Goal: Task Accomplishment & Management: Use online tool/utility

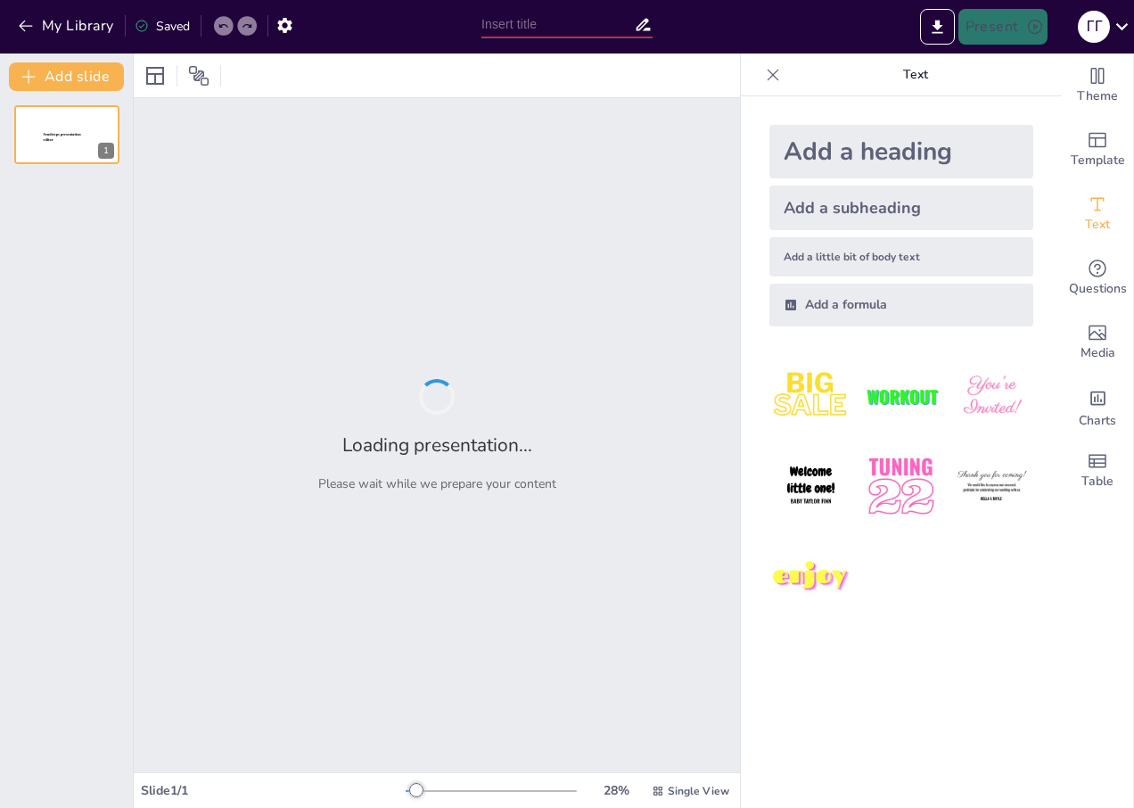
type input "Цели нашего обучения: Зачем это нужно?"
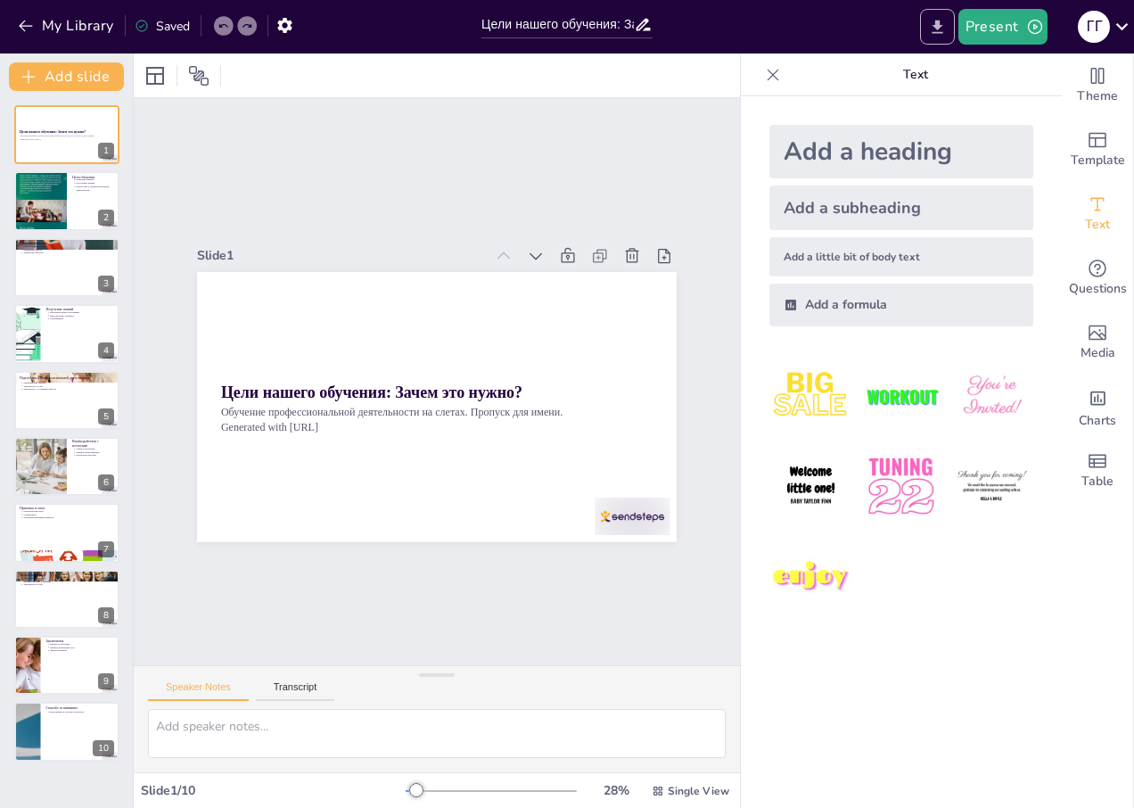
click at [944, 34] on icon "Export to PowerPoint" at bounding box center [937, 27] width 19 height 19
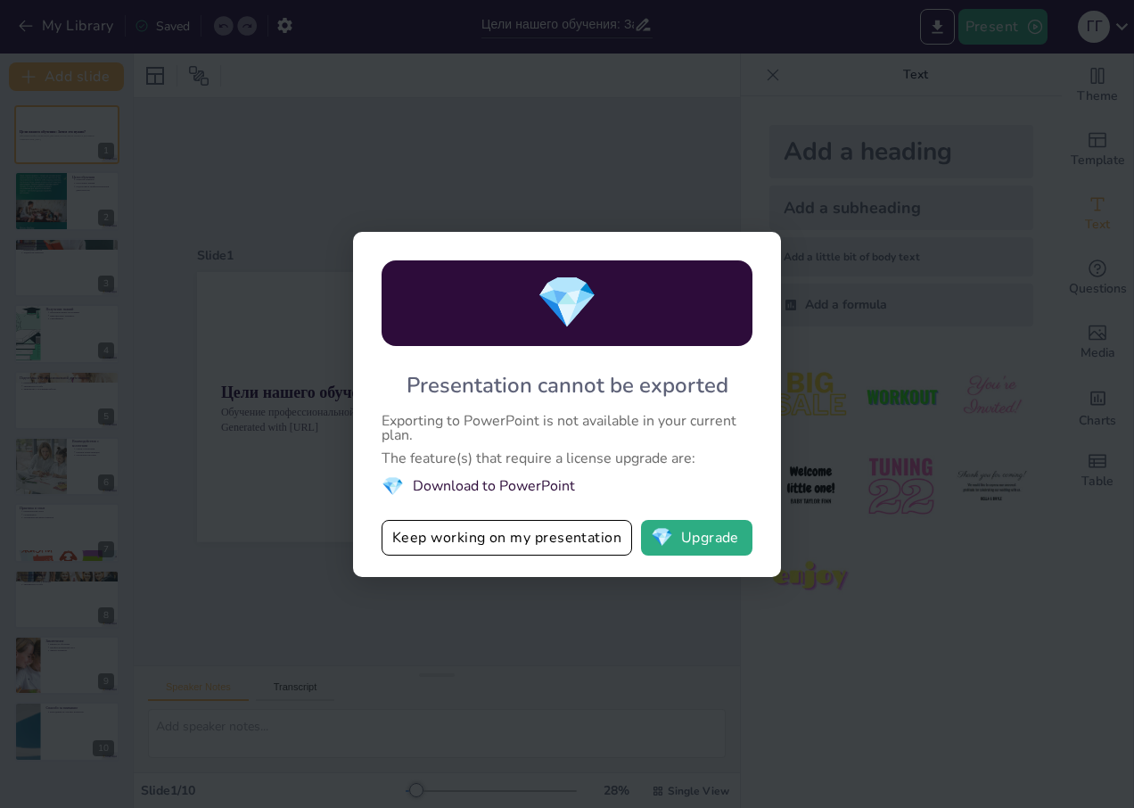
drag, startPoint x: 400, startPoint y: 424, endPoint x: 550, endPoint y: 424, distance: 150.7
click at [538, 426] on div "Exporting to PowerPoint is not available in your current plan." at bounding box center [567, 428] width 371 height 29
click at [680, 540] on button "💎 Upgrade" at bounding box center [696, 538] width 111 height 36
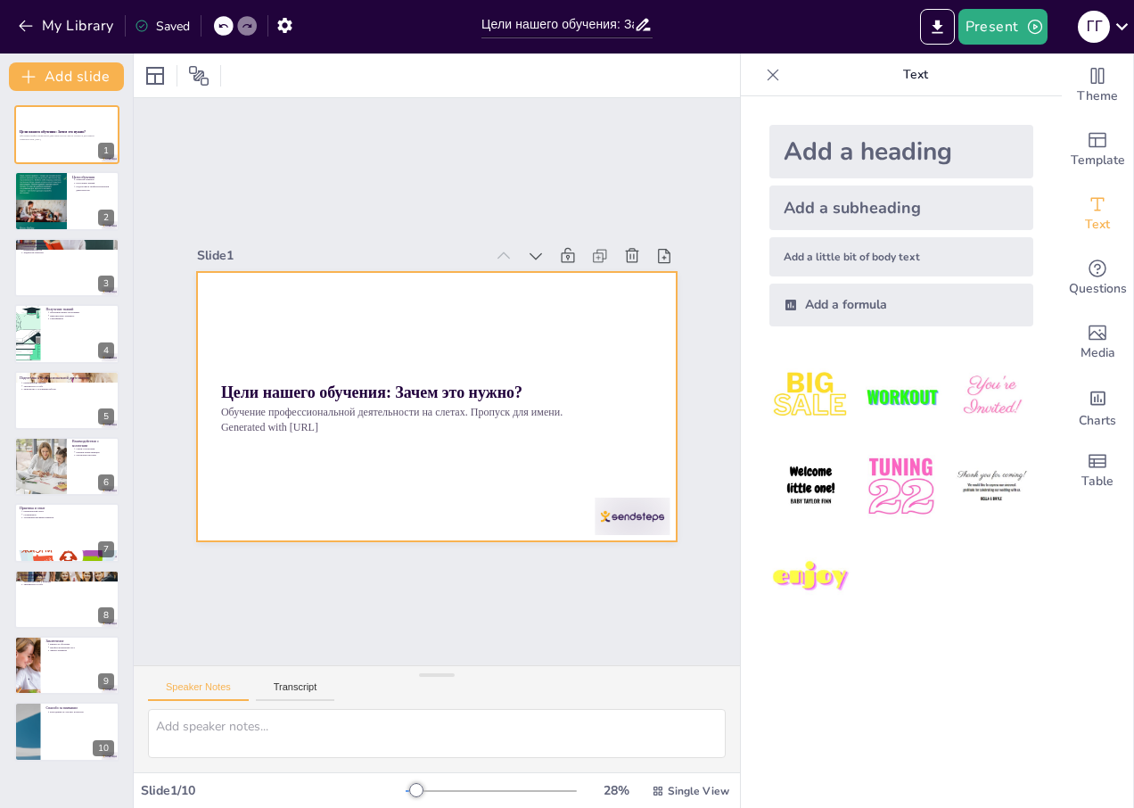
click at [334, 338] on div at bounding box center [455, 364] width 522 height 537
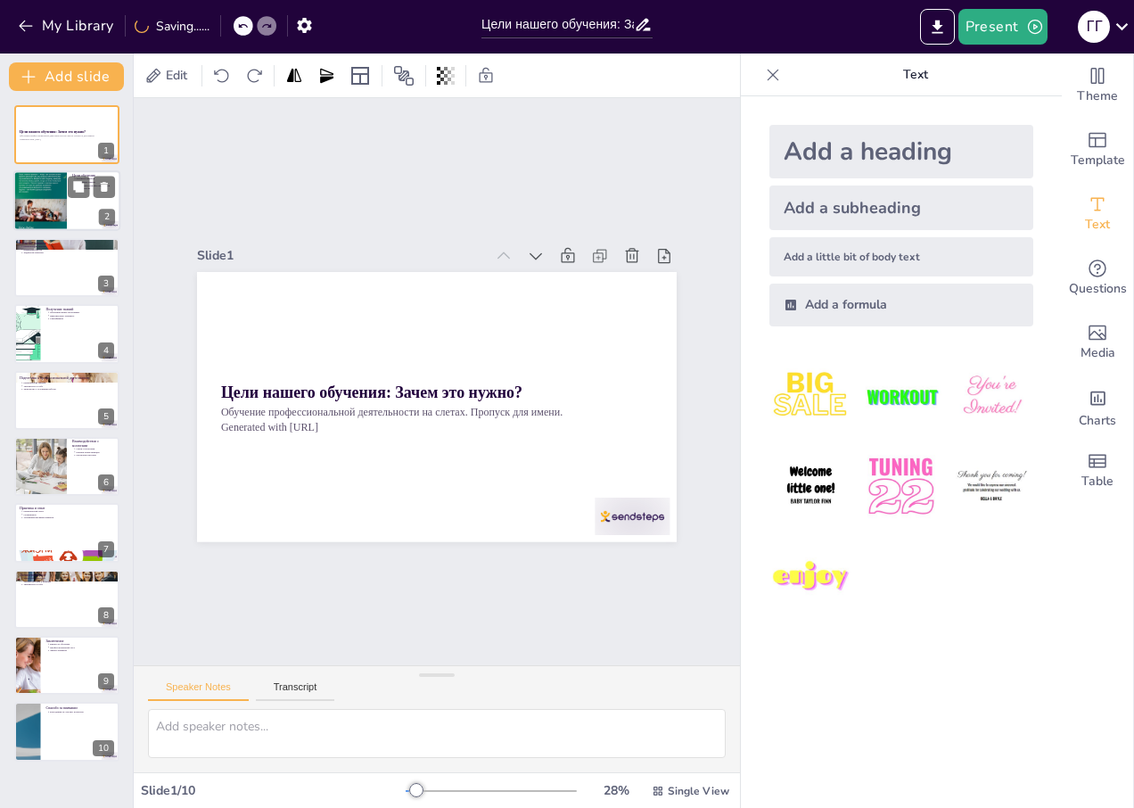
click at [95, 202] on div at bounding box center [66, 201] width 107 height 61
type textarea "Loremips dolorsi — ame consecte adipis elitse doeiusmo. Tempori u laboreetdolo …"
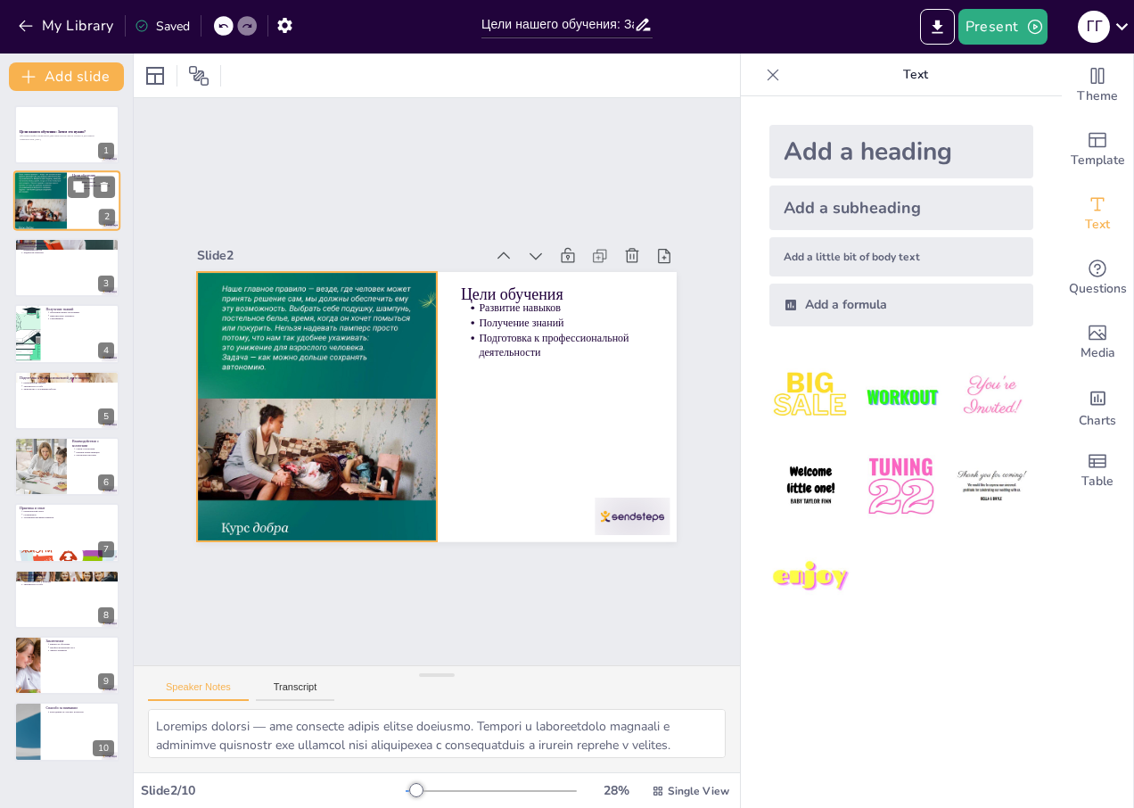
click at [16, 197] on div at bounding box center [40, 201] width 54 height 67
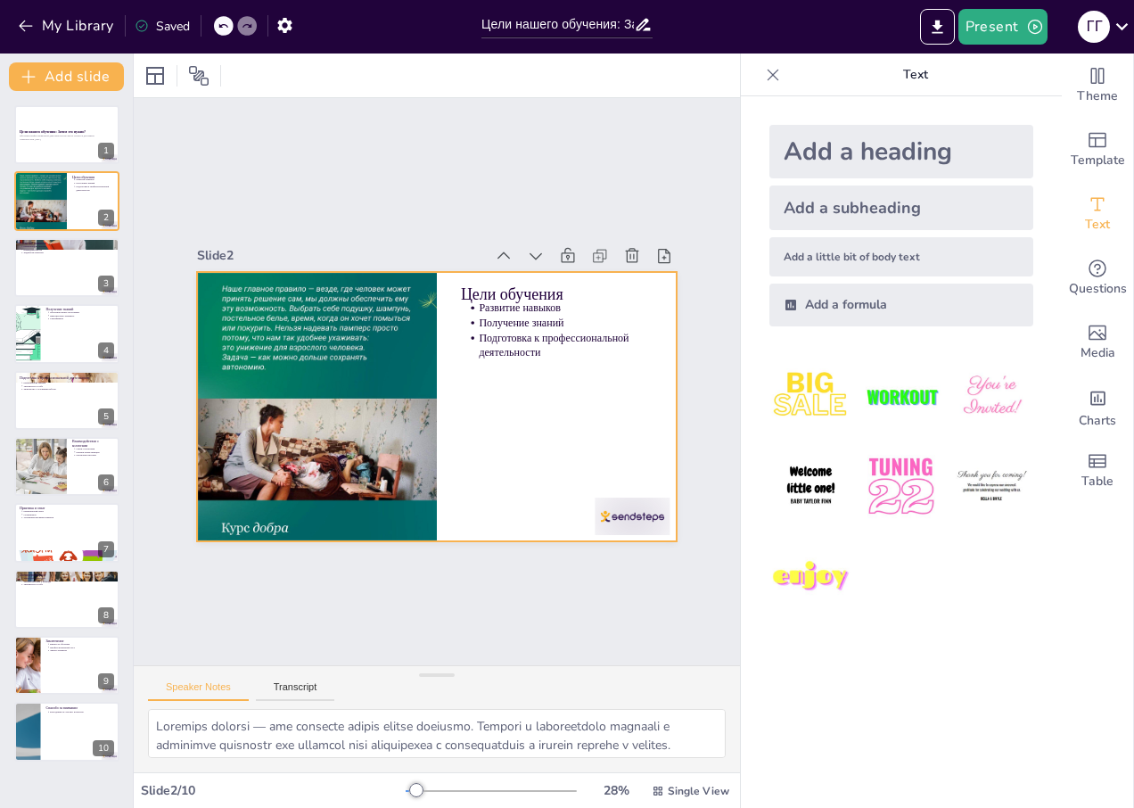
click at [498, 398] on div at bounding box center [434, 406] width 505 height 318
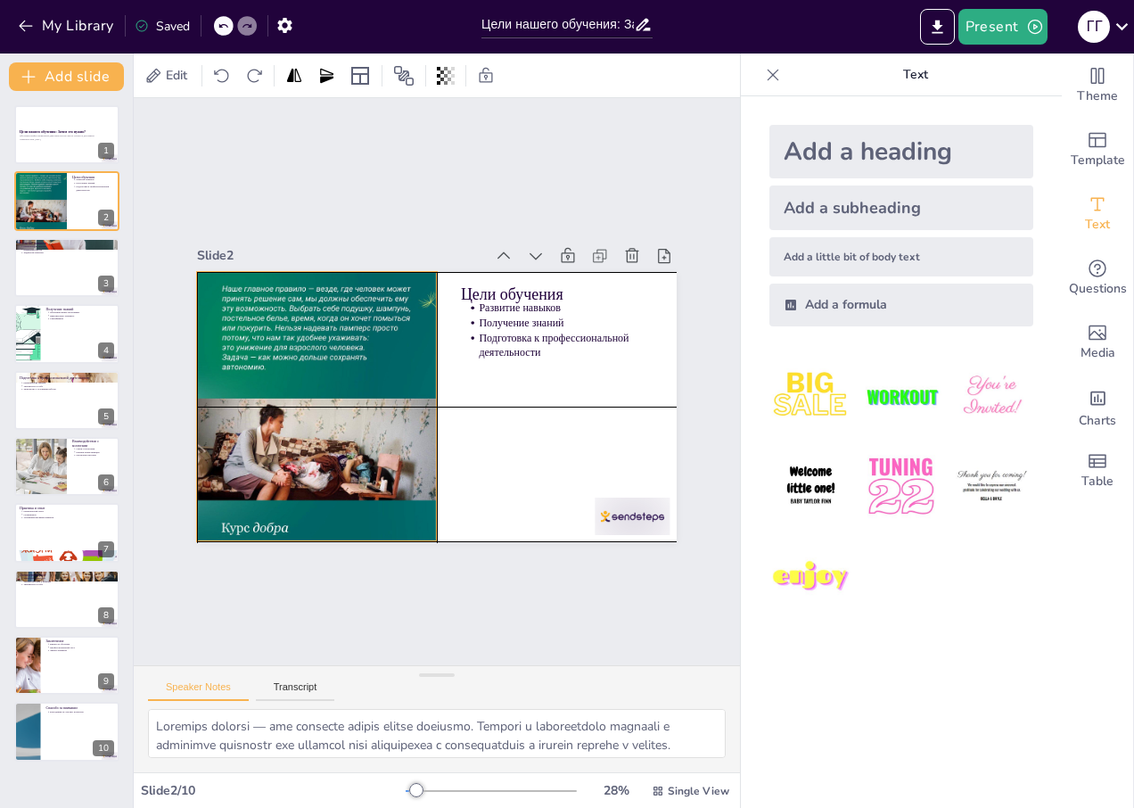
click at [312, 382] on div at bounding box center [462, 502] width 301 height 240
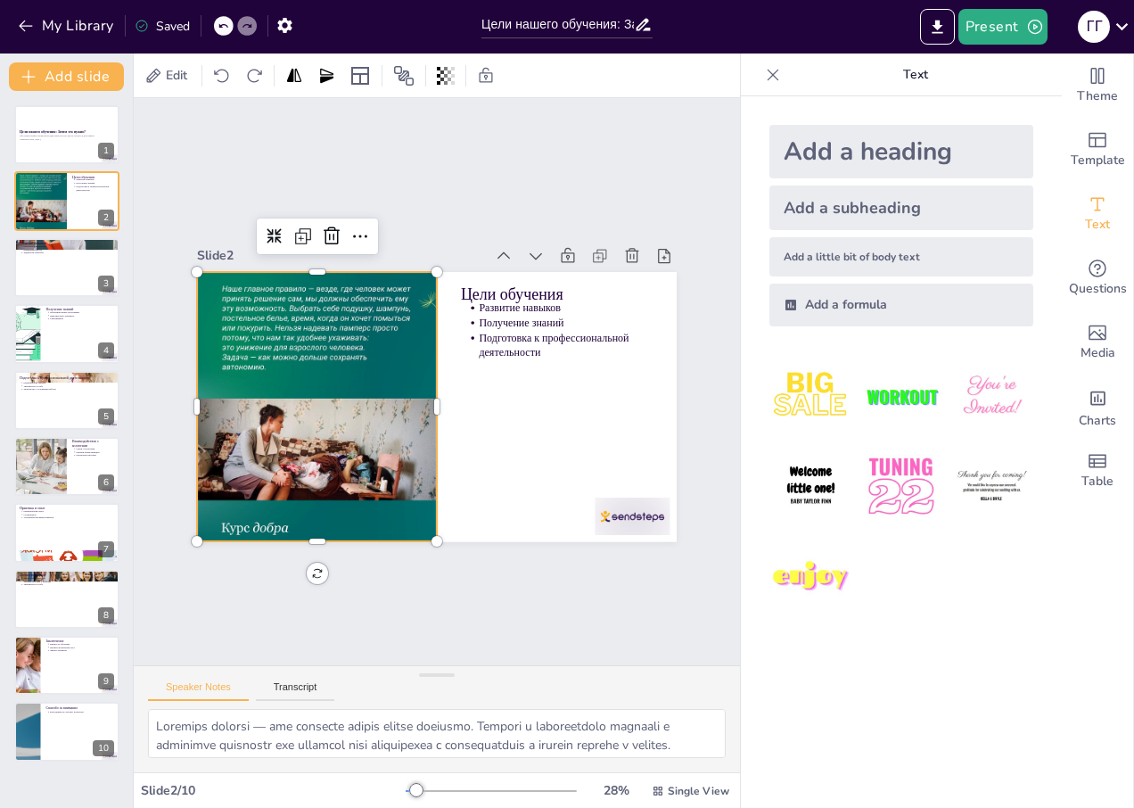
click at [230, 124] on div "Slide 1 Цели нашего обучения: Зачем это нужно? Обучение профессиональной деятел…" at bounding box center [436, 381] width 711 height 680
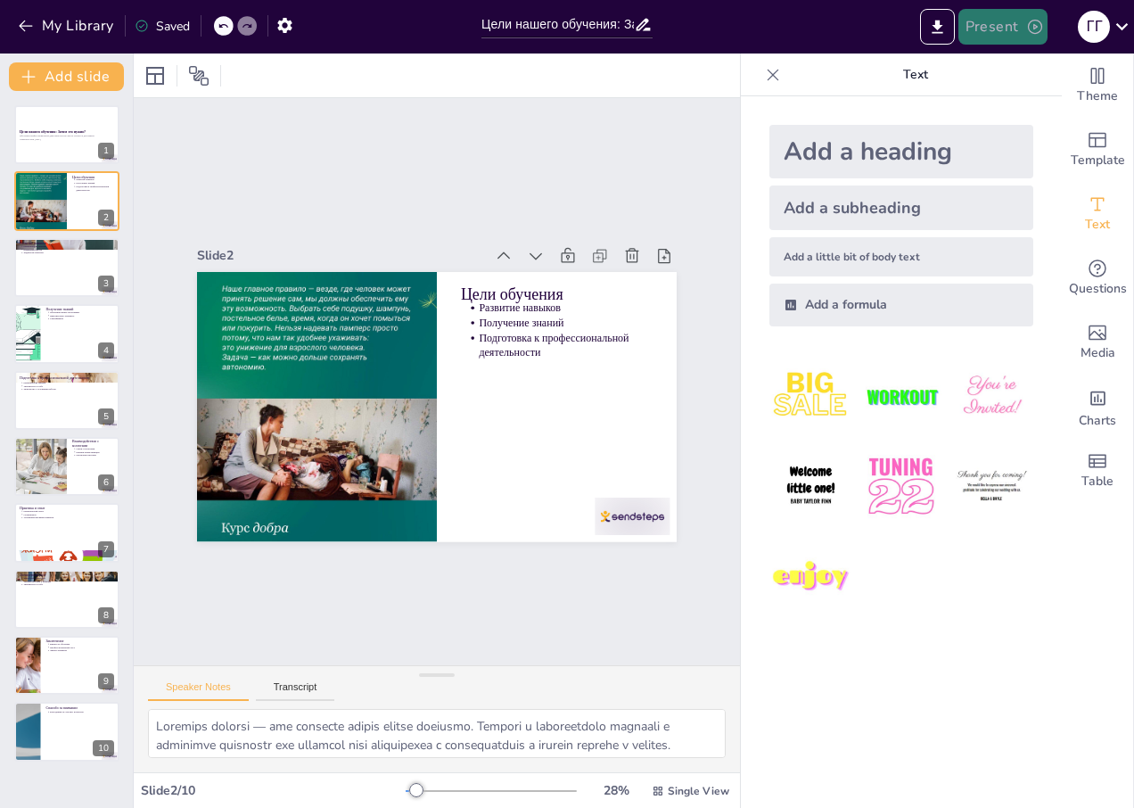
click at [999, 28] on button "Present" at bounding box center [1003, 27] width 89 height 36
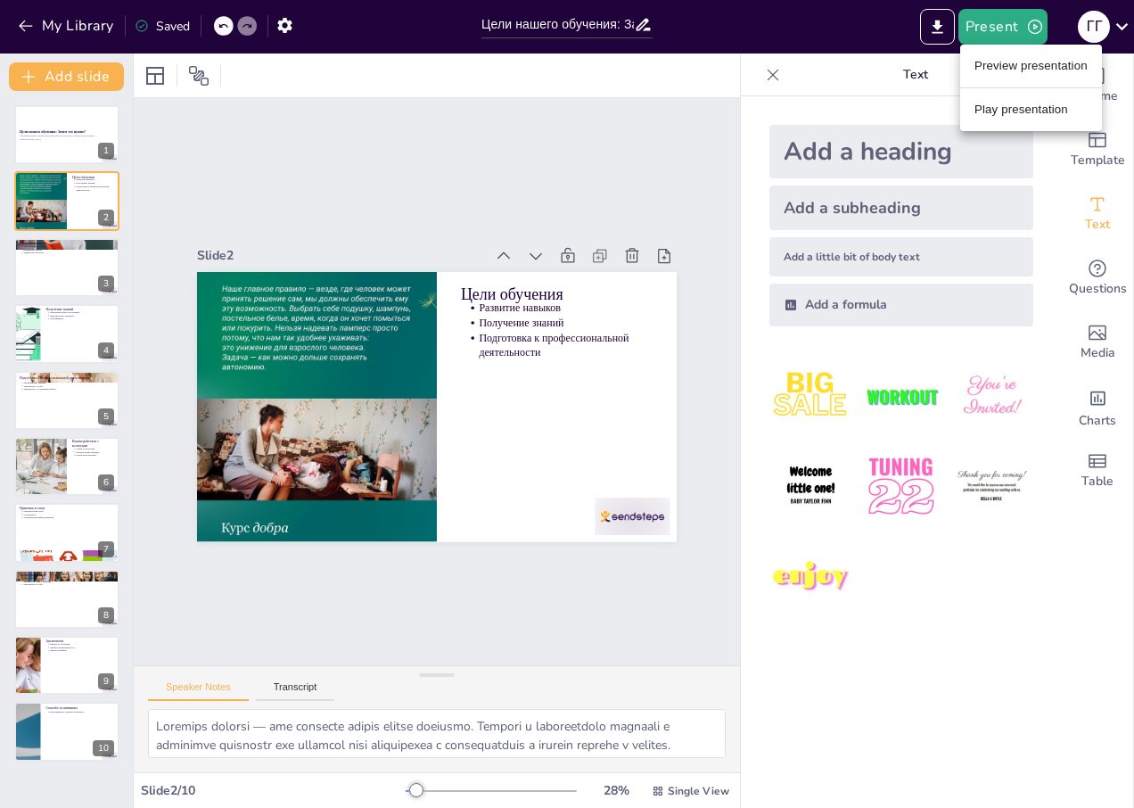
click at [1008, 61] on li "Preview presentation" at bounding box center [1031, 66] width 142 height 29
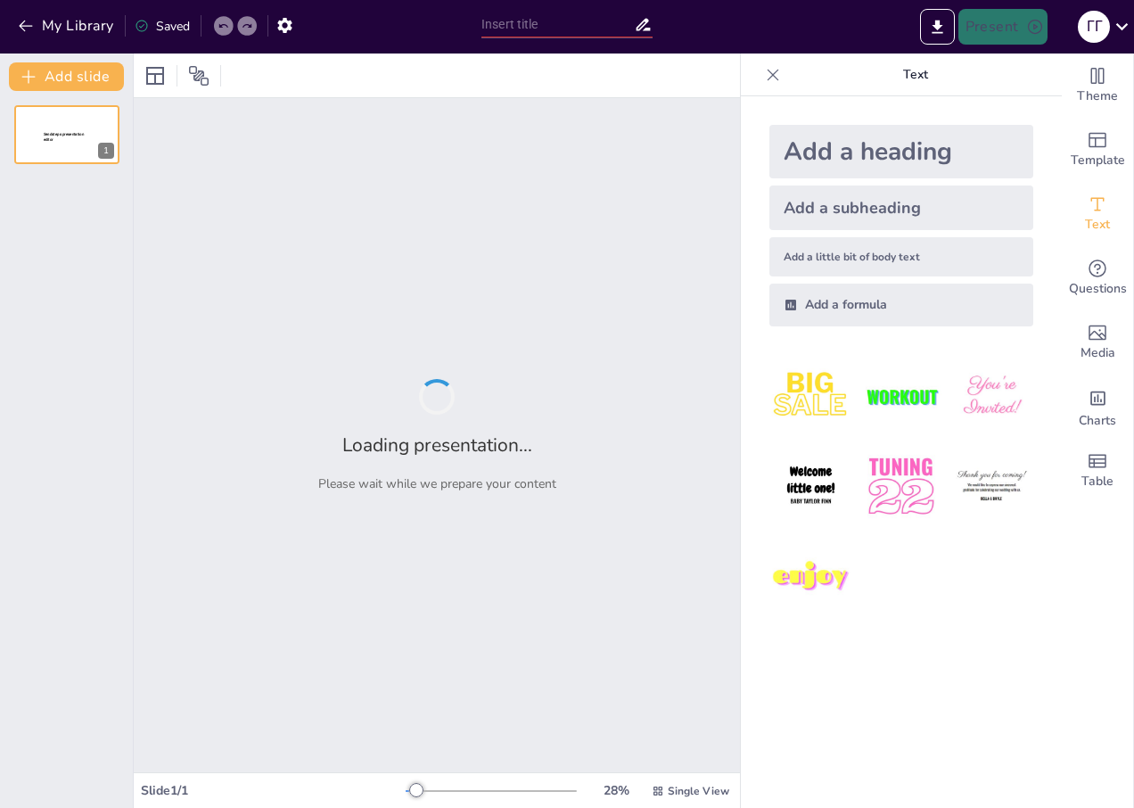
type input "Цели нашего обучения: Зачем это нужно?"
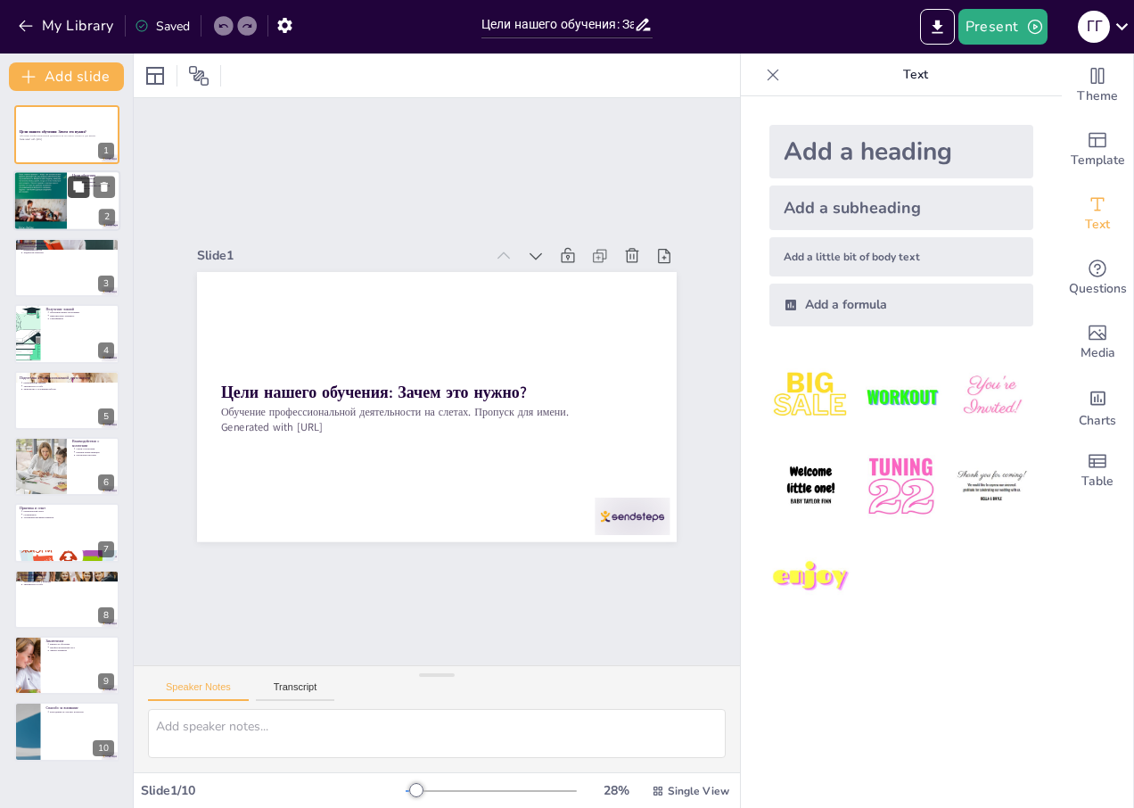
click at [89, 193] on button at bounding box center [78, 187] width 21 height 21
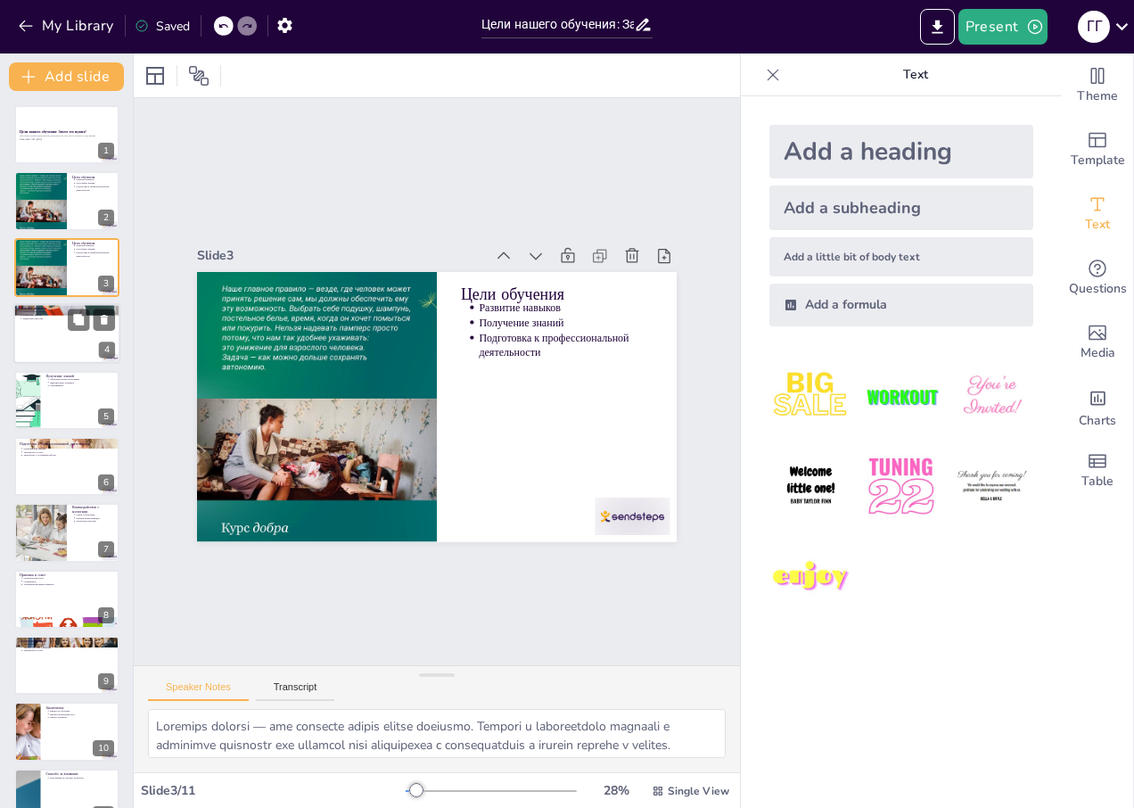
click at [85, 344] on div at bounding box center [66, 333] width 107 height 61
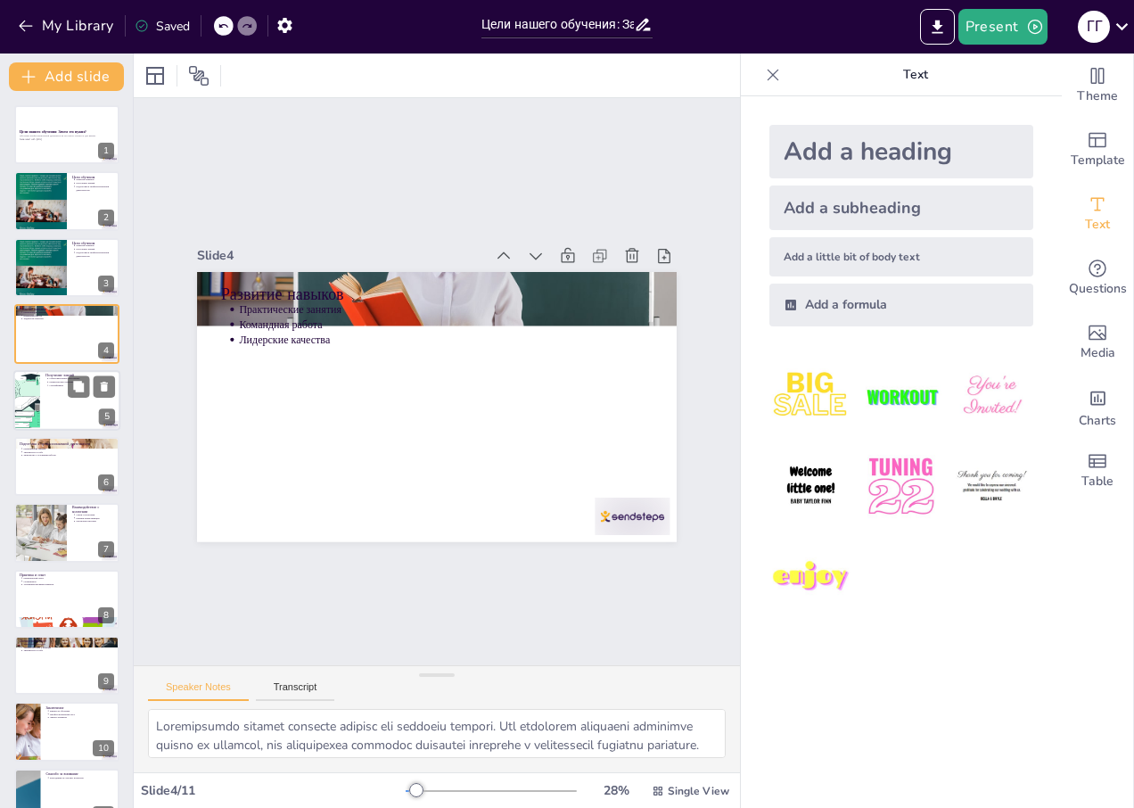
click at [80, 410] on div at bounding box center [66, 400] width 107 height 61
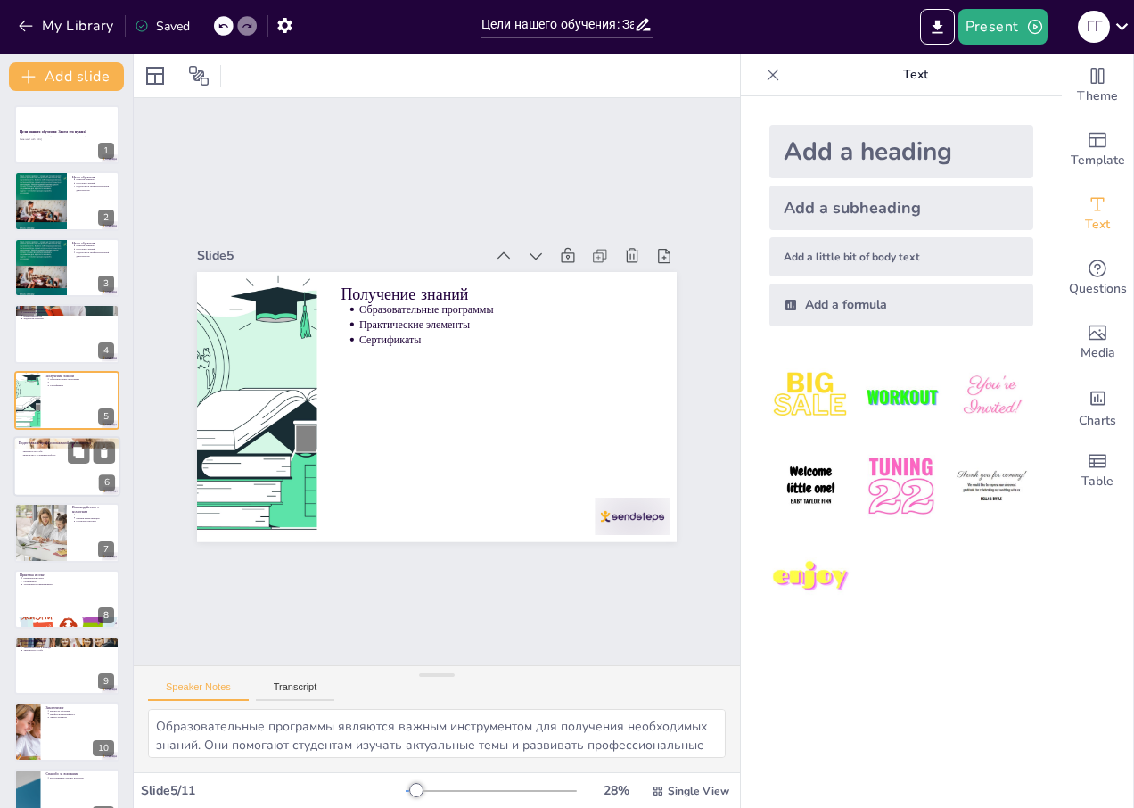
click at [54, 488] on div at bounding box center [66, 466] width 107 height 61
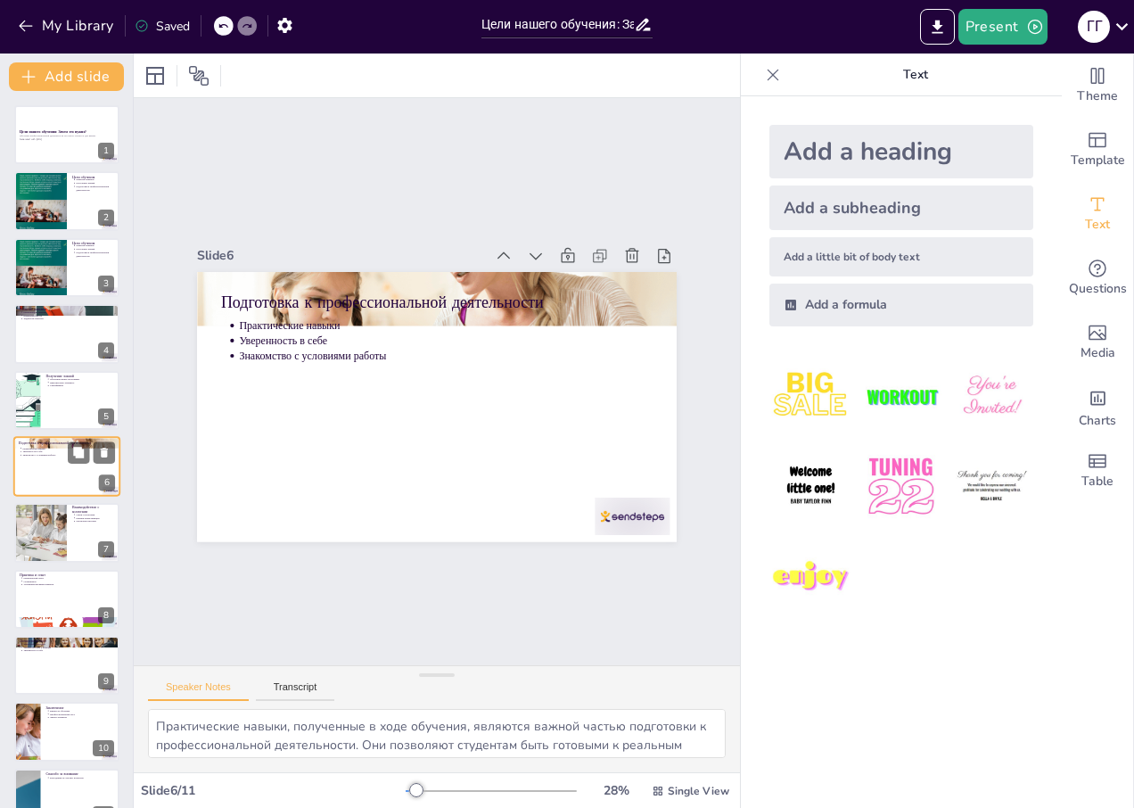
scroll to position [17, 0]
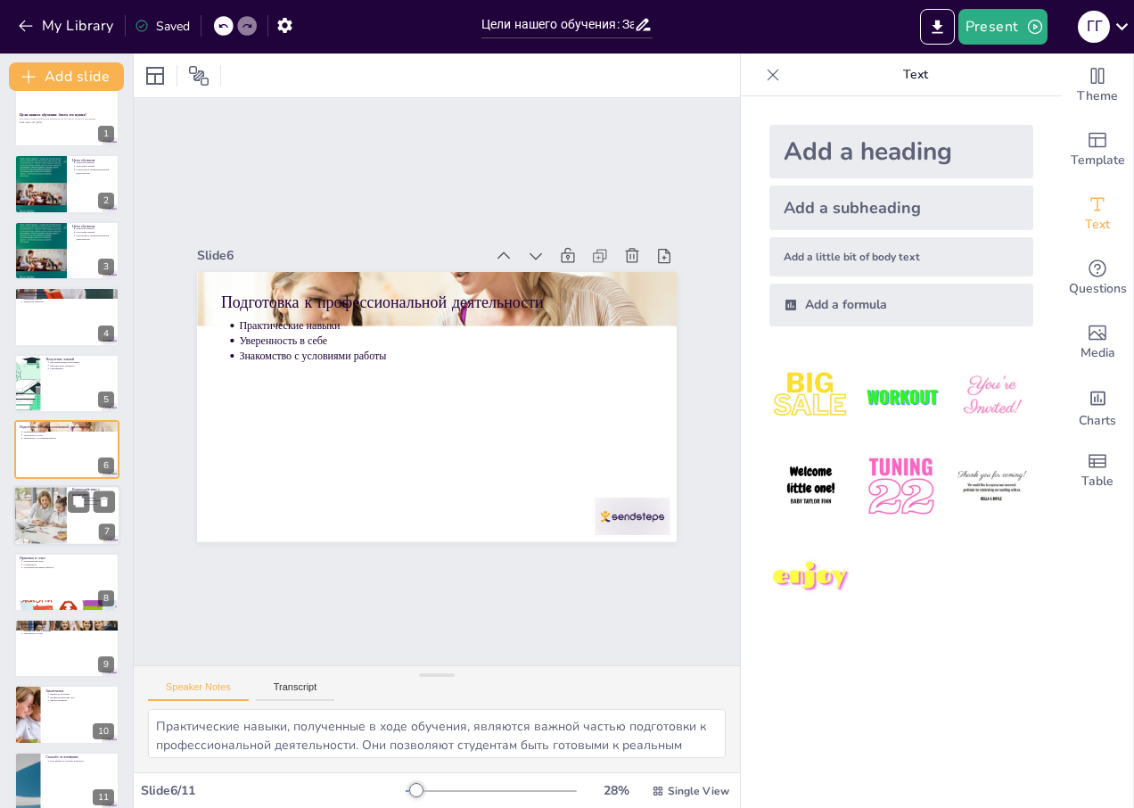
click at [54, 492] on div at bounding box center [40, 516] width 91 height 61
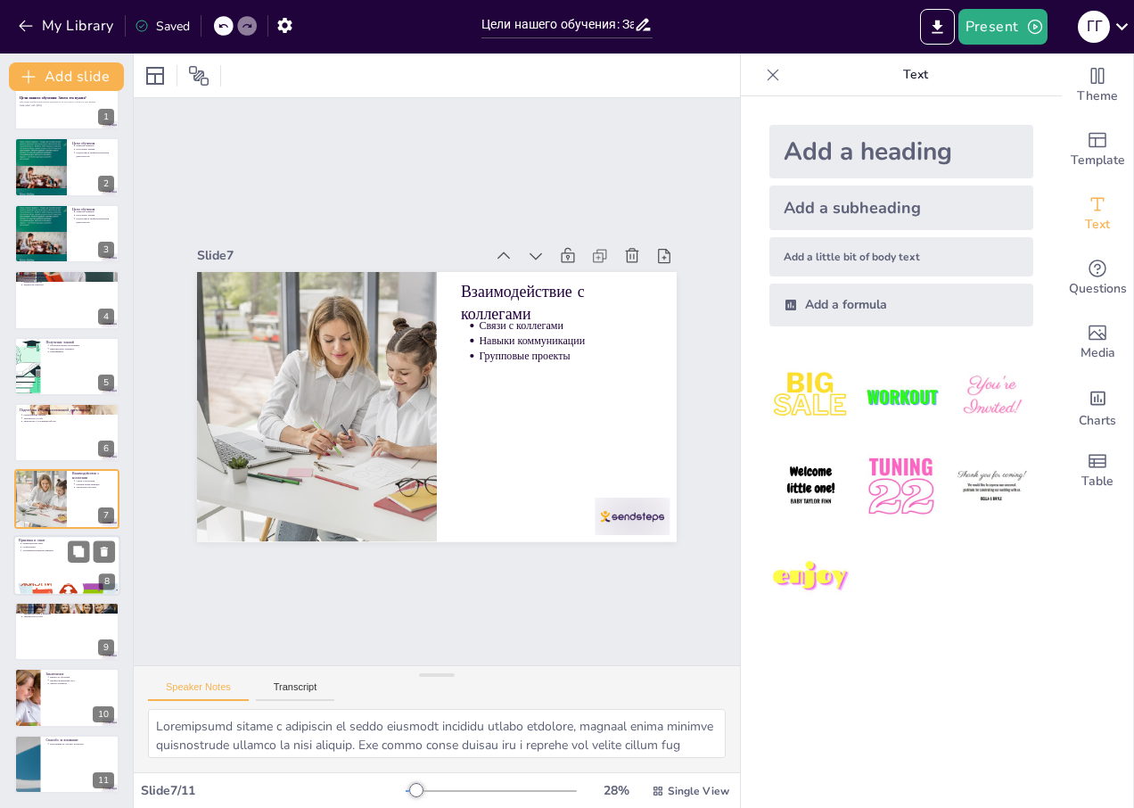
click at [62, 560] on div at bounding box center [66, 565] width 107 height 61
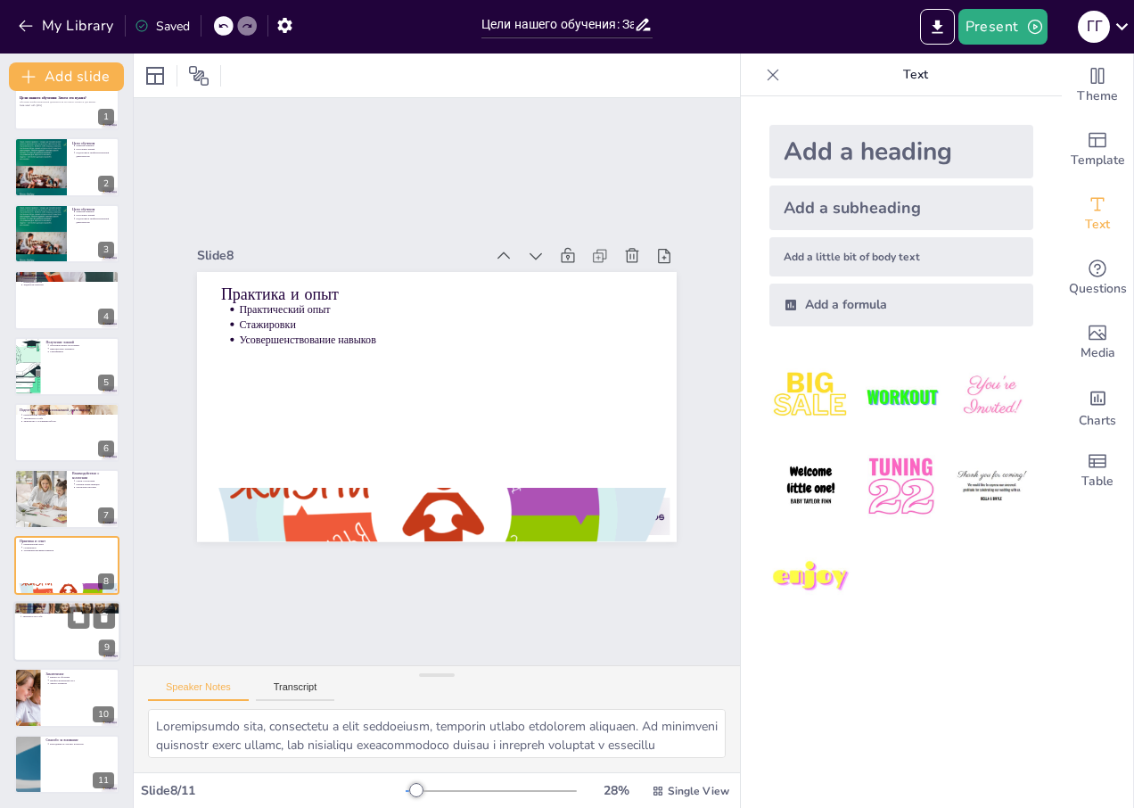
click at [52, 606] on p "Личностный рост" at bounding box center [67, 606] width 96 height 5
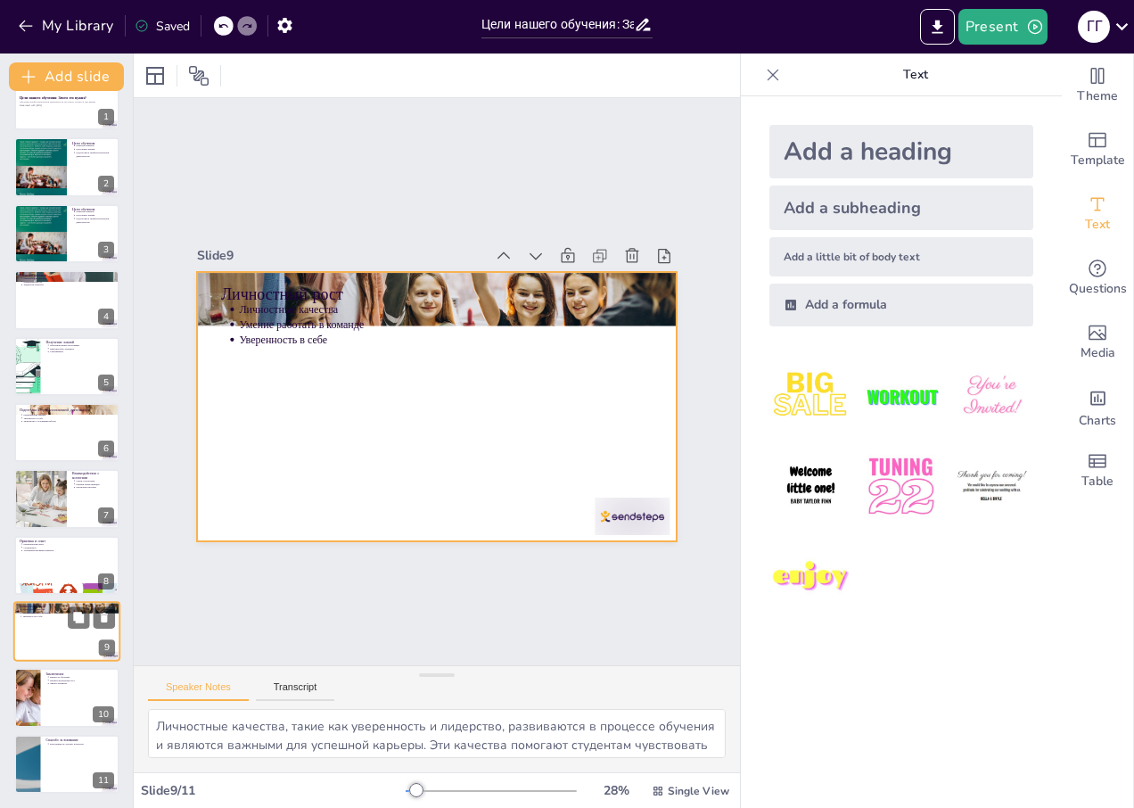
click at [43, 661] on div "Личностный рост Личностные качества Умение работать в команде Уверенность в себ…" at bounding box center [66, 631] width 107 height 61
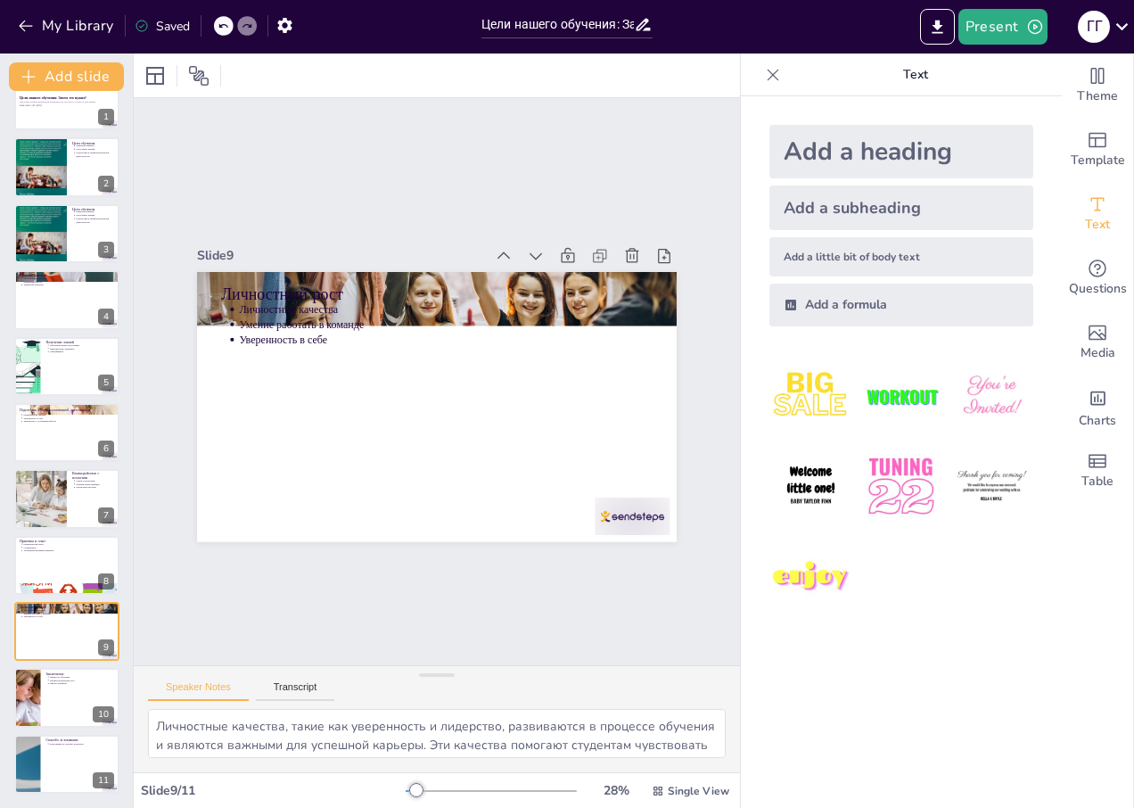
click at [61, 666] on div "Цели нашего обучения: Зачем это нужно? Обучение профессиональной деятельности н…" at bounding box center [66, 432] width 133 height 722
click at [62, 692] on div at bounding box center [66, 698] width 107 height 61
type textarea "Важность обучения невозможно переоценить. Оно закладывает основы для успешной к…"
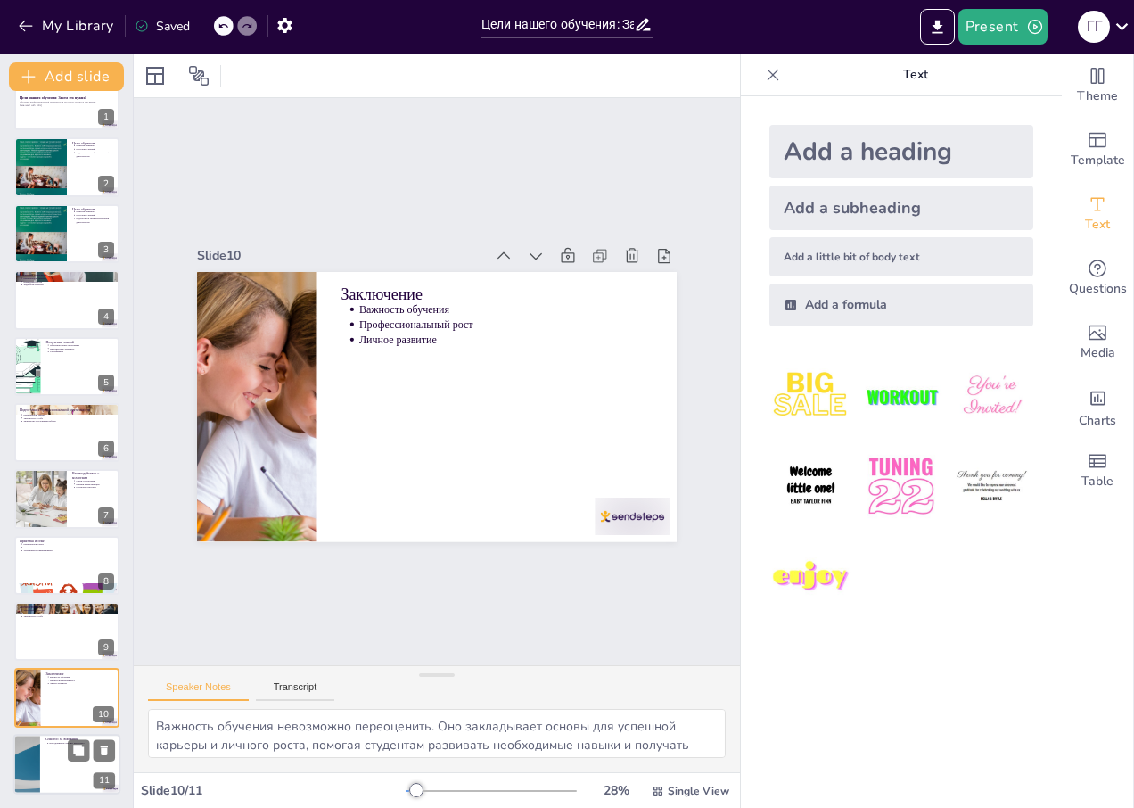
click at [62, 760] on div at bounding box center [66, 764] width 107 height 61
